Goal: Complete application form

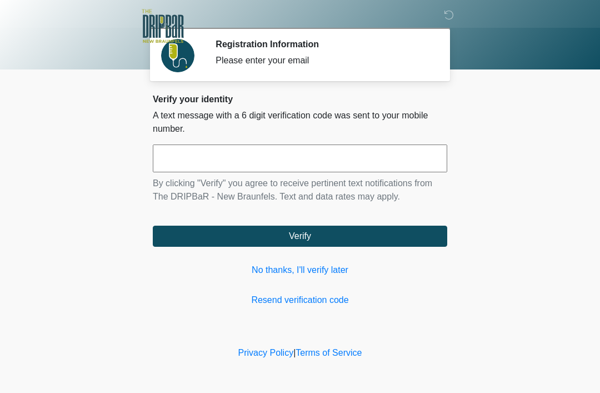
click at [291, 161] on input "text" at bounding box center [300, 159] width 295 height 28
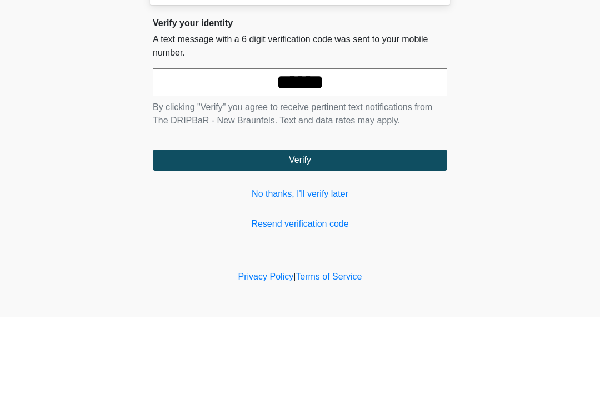
type input "******"
click at [404, 226] on button "Verify" at bounding box center [300, 236] width 295 height 21
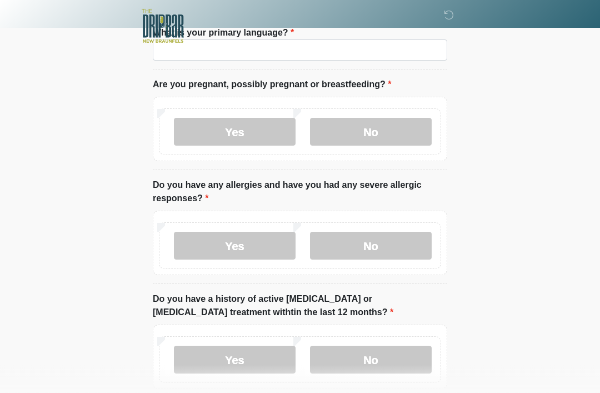
scroll to position [78, 0]
click at [402, 122] on label "No" at bounding box center [371, 132] width 122 height 28
click at [396, 244] on label "No" at bounding box center [371, 246] width 122 height 28
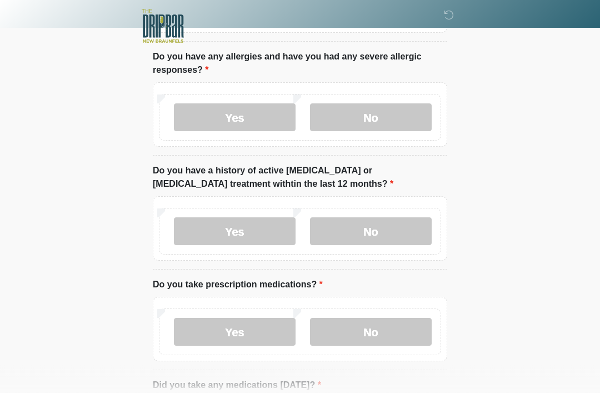
click at [389, 235] on label "No" at bounding box center [371, 232] width 122 height 28
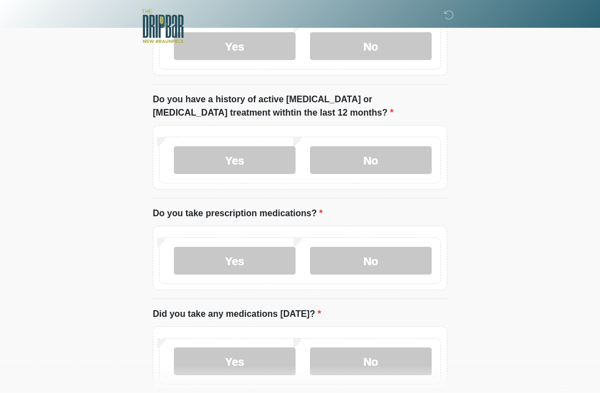
scroll to position [279, 0]
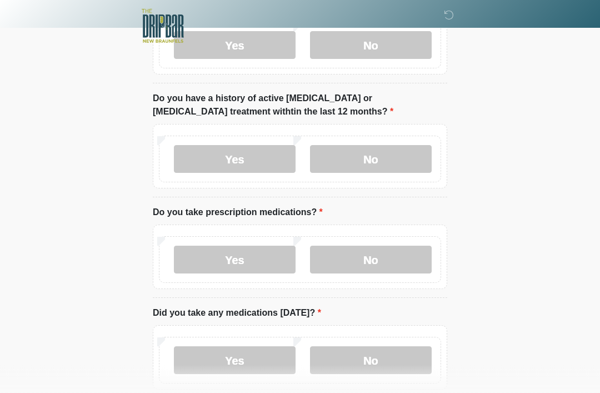
click at [399, 255] on label "No" at bounding box center [371, 260] width 122 height 28
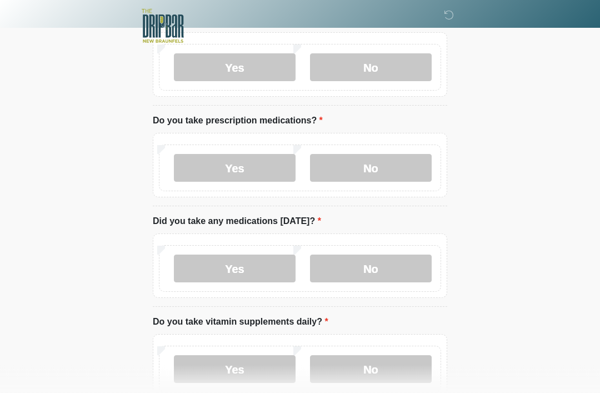
scroll to position [375, 0]
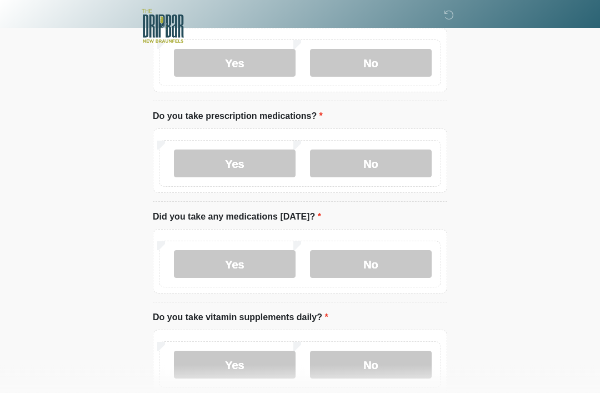
click at [391, 257] on label "No" at bounding box center [371, 265] width 122 height 28
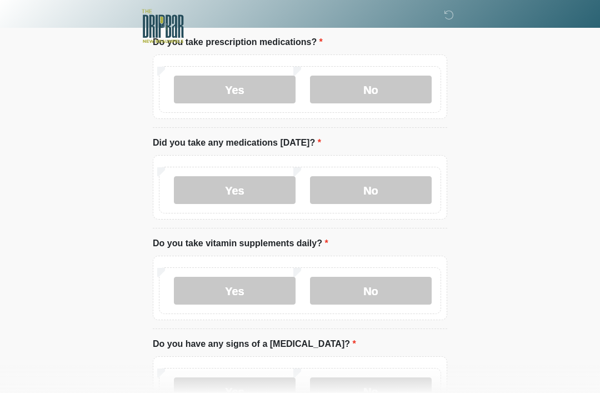
click at [401, 285] on label "No" at bounding box center [371, 291] width 122 height 28
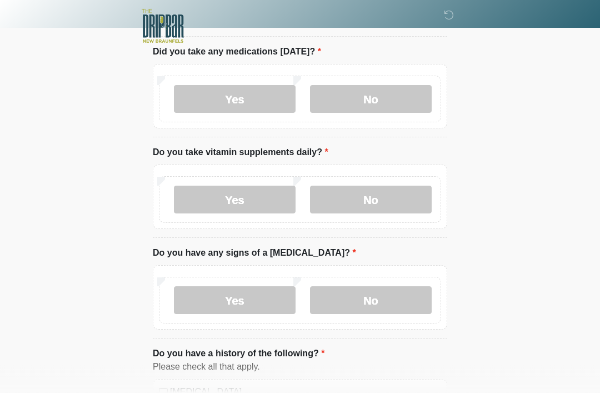
click at [403, 294] on label "No" at bounding box center [371, 301] width 122 height 28
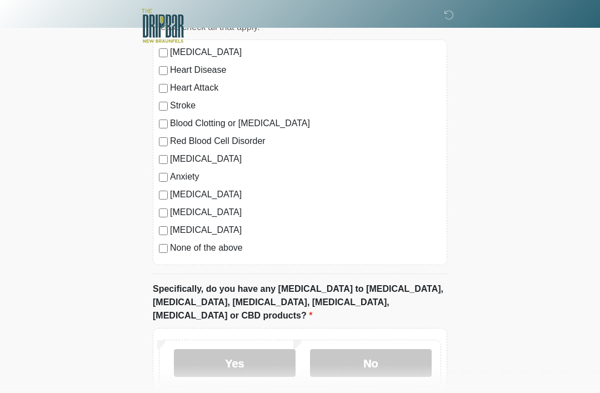
scroll to position [884, 0]
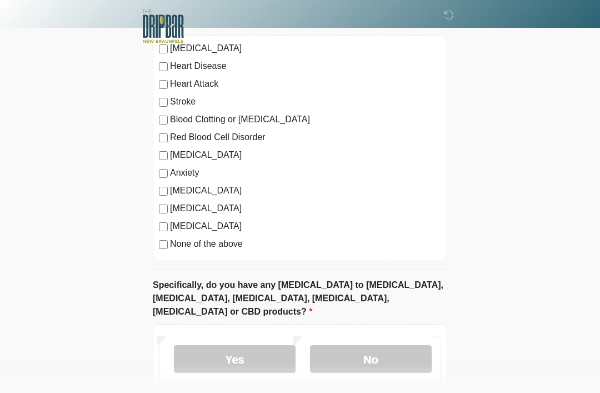
click at [201, 246] on label "None of the above" at bounding box center [305, 243] width 271 height 13
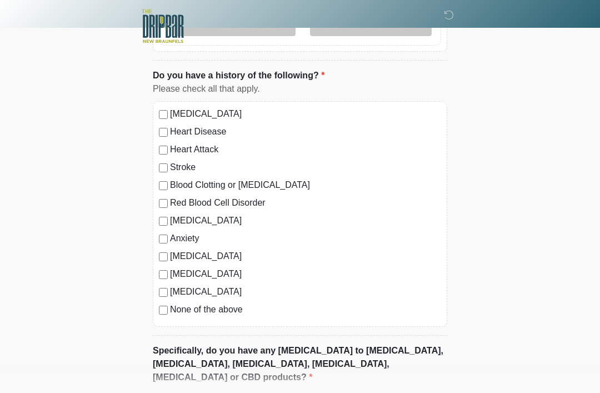
scroll to position [927, 0]
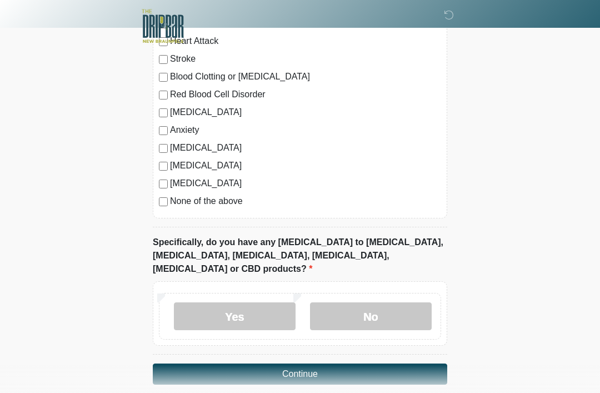
click at [396, 302] on label "No" at bounding box center [371, 316] width 122 height 28
click at [416, 364] on button "Continue" at bounding box center [300, 374] width 295 height 21
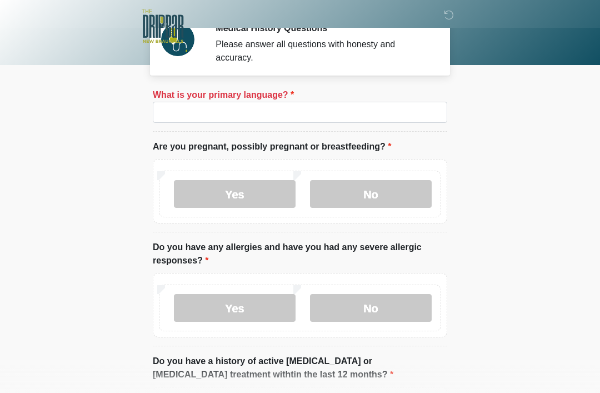
scroll to position [7, 0]
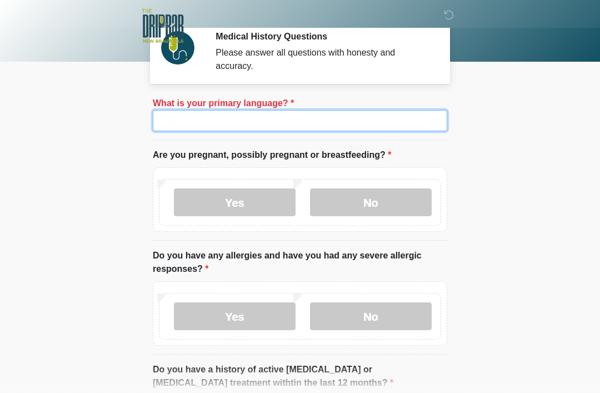
click at [401, 122] on input "What is your primary language?" at bounding box center [300, 121] width 295 height 21
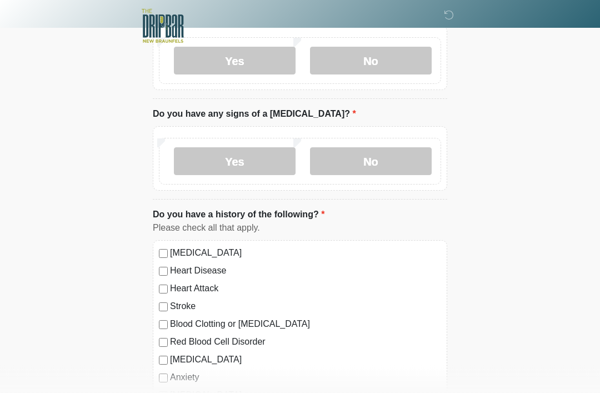
scroll to position [927, 0]
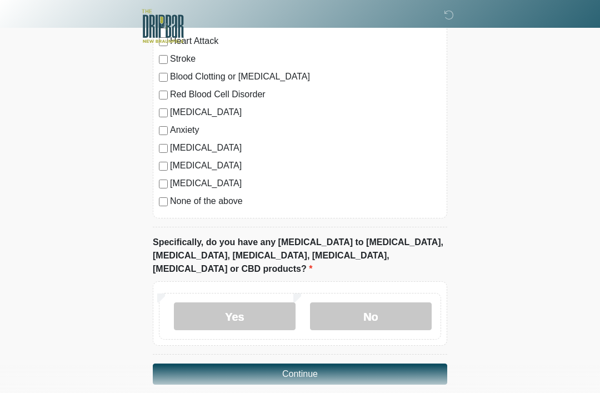
type input "*******"
click at [414, 364] on button "Continue" at bounding box center [300, 374] width 295 height 21
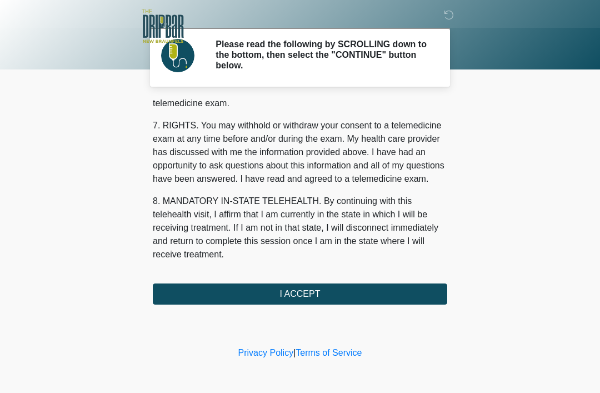
scroll to position [488, 0]
click at [386, 294] on button "I ACCEPT" at bounding box center [300, 294] width 295 height 21
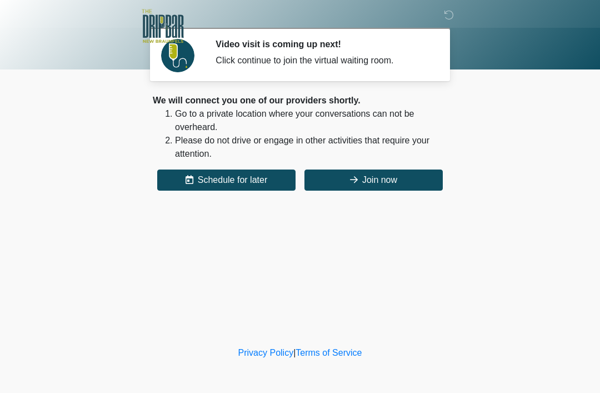
click at [371, 176] on button "Join now" at bounding box center [374, 180] width 138 height 21
